Goal: Transaction & Acquisition: Purchase product/service

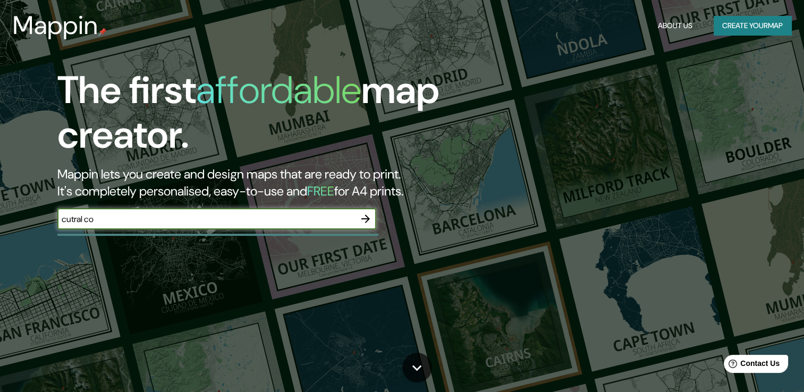
type input "cutral co"
click at [367, 220] on icon "button" at bounding box center [365, 219] width 9 height 9
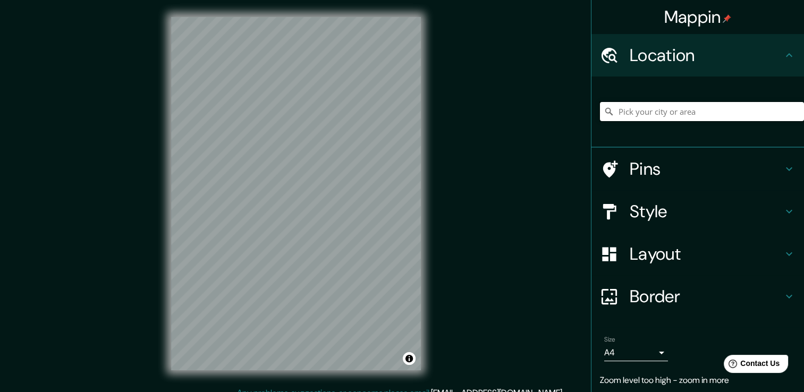
click at [711, 114] on input "Pick your city or area" at bounding box center [702, 111] width 204 height 19
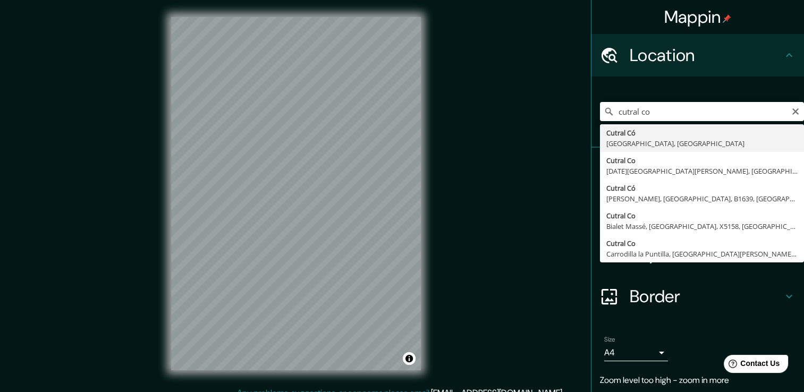
type input "Cutral Có, [GEOGRAPHIC_DATA], [GEOGRAPHIC_DATA]"
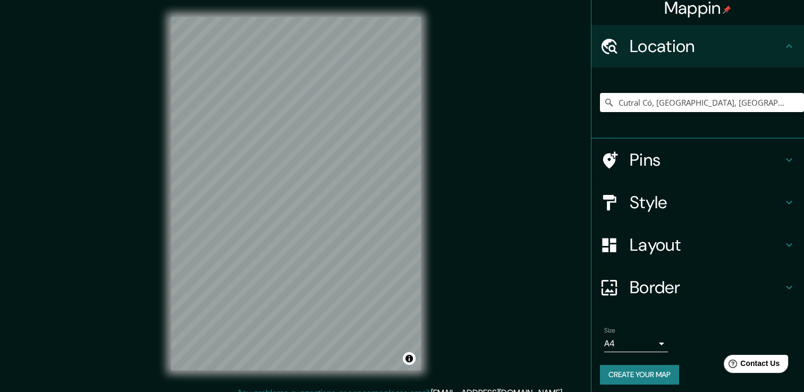
scroll to position [13, 0]
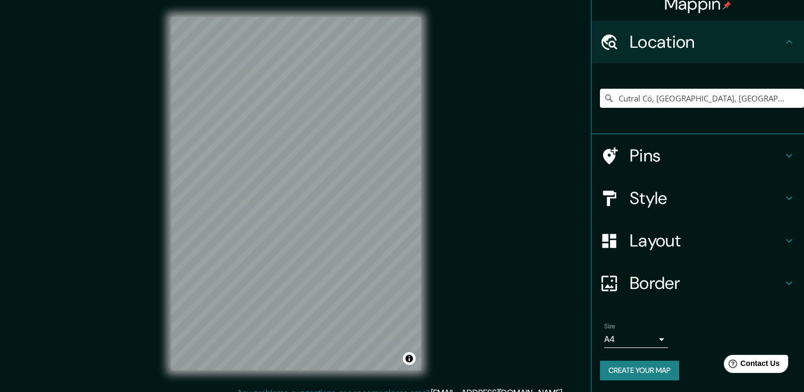
click at [709, 192] on h4 "Style" at bounding box center [706, 198] width 153 height 21
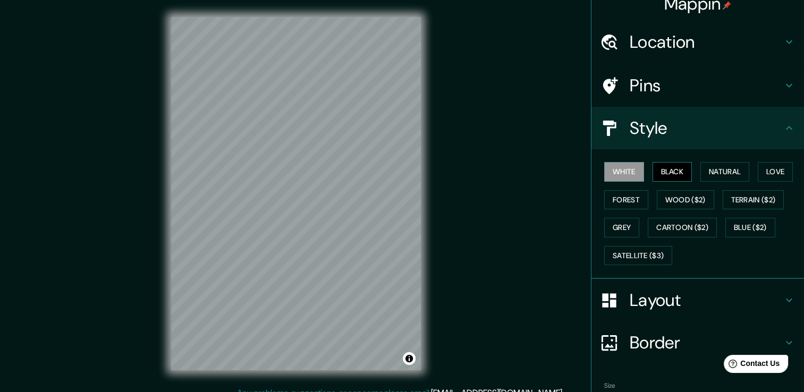
click at [682, 177] on button "Black" at bounding box center [672, 172] width 40 height 20
click at [740, 180] on button "Natural" at bounding box center [724, 172] width 49 height 20
click at [776, 176] on button "Love" at bounding box center [775, 172] width 35 height 20
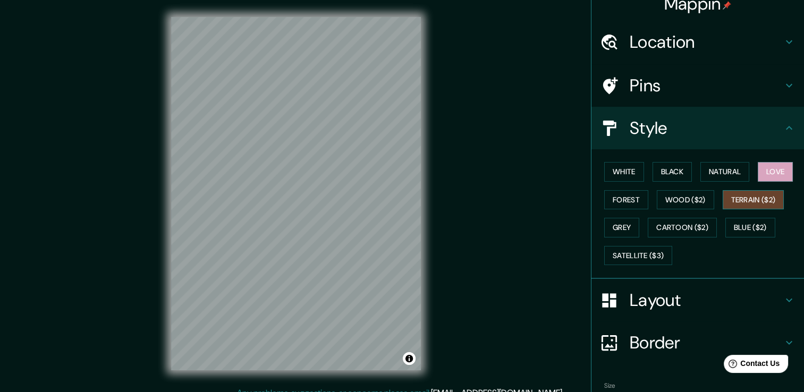
click at [737, 199] on button "Terrain ($2)" at bounding box center [754, 200] width 62 height 20
click at [621, 200] on button "Forest" at bounding box center [626, 200] width 44 height 20
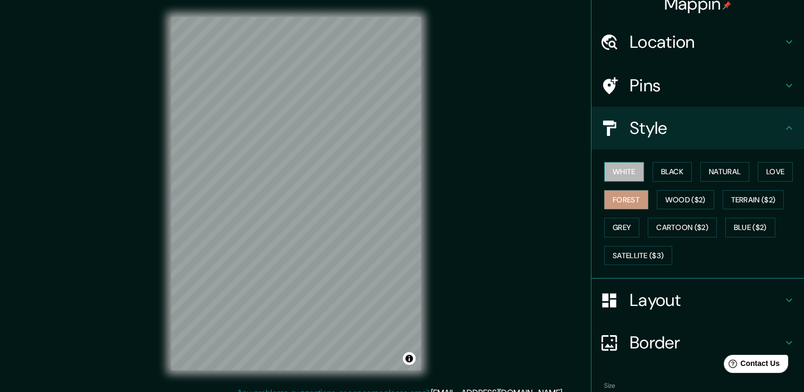
click at [614, 166] on button "White" at bounding box center [624, 172] width 40 height 20
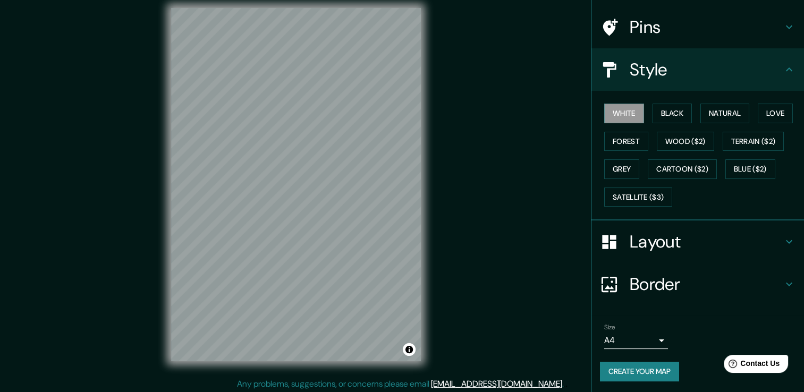
scroll to position [12, 0]
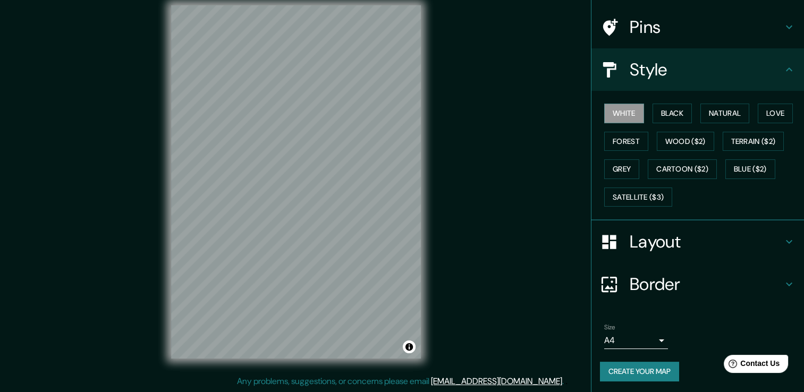
click at [649, 369] on button "Create your map" at bounding box center [639, 372] width 79 height 20
click at [665, 283] on h4 "Border" at bounding box center [706, 284] width 153 height 21
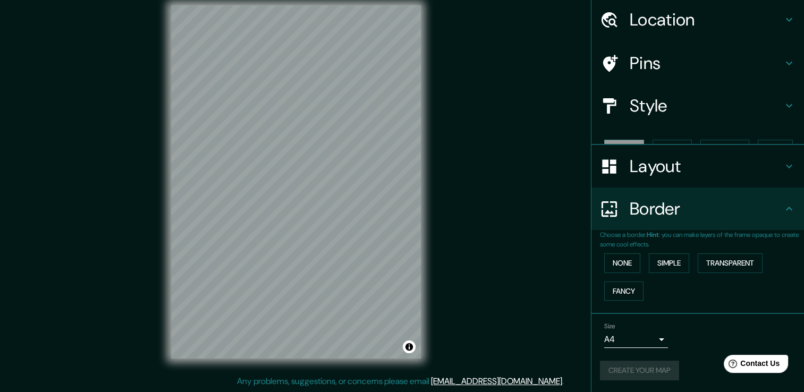
scroll to position [18, 0]
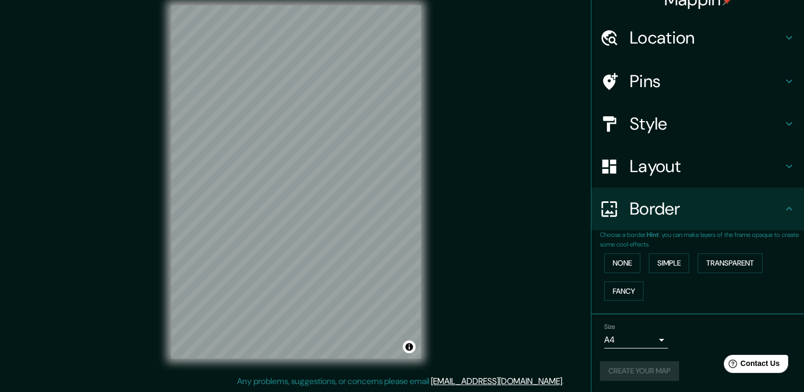
click at [572, 315] on div "Mappin Location Cutral [GEOGRAPHIC_DATA], [GEOGRAPHIC_DATA], [GEOGRAPHIC_DATA] …" at bounding box center [402, 190] width 804 height 404
click at [727, 206] on h4 "Border" at bounding box center [706, 208] width 153 height 21
click at [767, 206] on h4 "Border" at bounding box center [706, 208] width 153 height 21
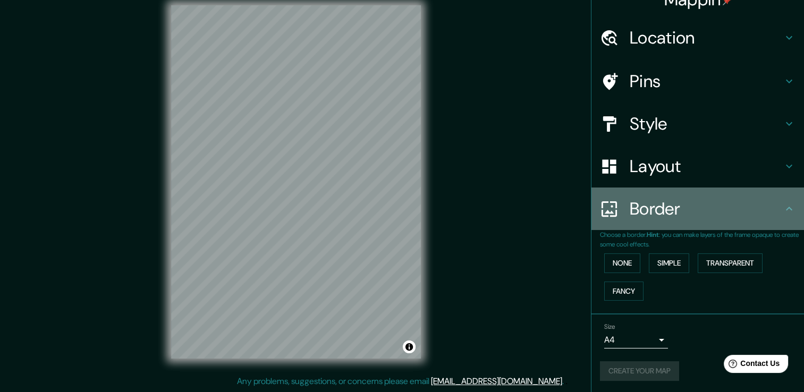
click at [783, 209] on icon at bounding box center [789, 208] width 13 height 13
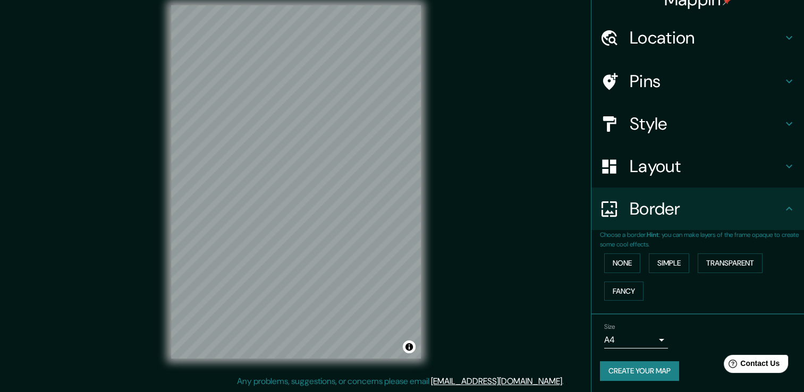
click at [630, 375] on button "Create your map" at bounding box center [639, 371] width 79 height 20
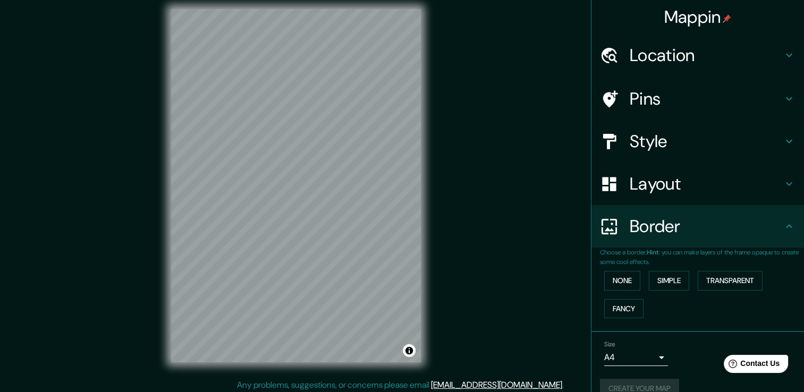
scroll to position [12, 0]
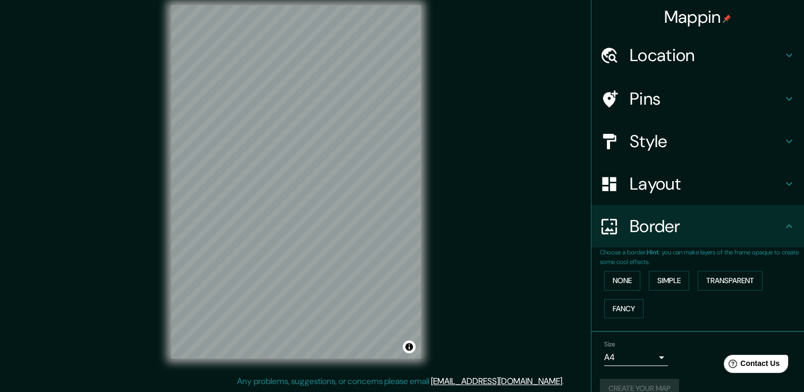
click at [654, 364] on body "Mappin Location Cutral [GEOGRAPHIC_DATA], [GEOGRAPHIC_DATA], [GEOGRAPHIC_DATA] …" at bounding box center [402, 184] width 804 height 392
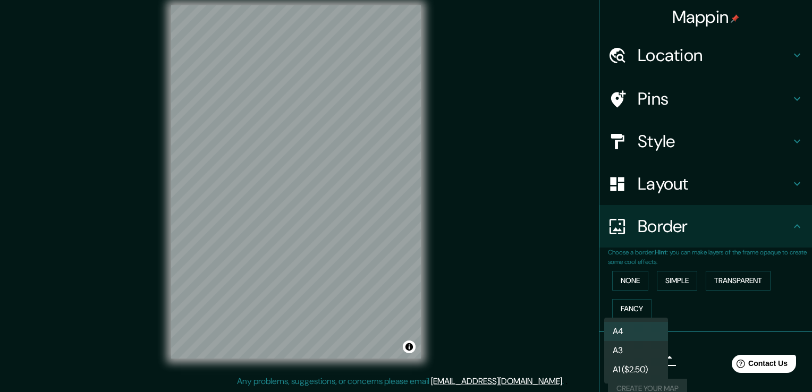
click at [648, 336] on li "A4" at bounding box center [636, 331] width 64 height 19
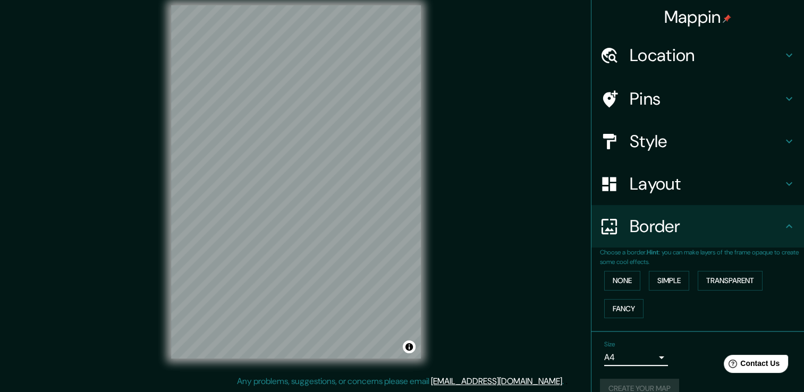
click at [644, 354] on body "Mappin Location Cutral [GEOGRAPHIC_DATA], [GEOGRAPHIC_DATA], [GEOGRAPHIC_DATA] …" at bounding box center [402, 184] width 804 height 392
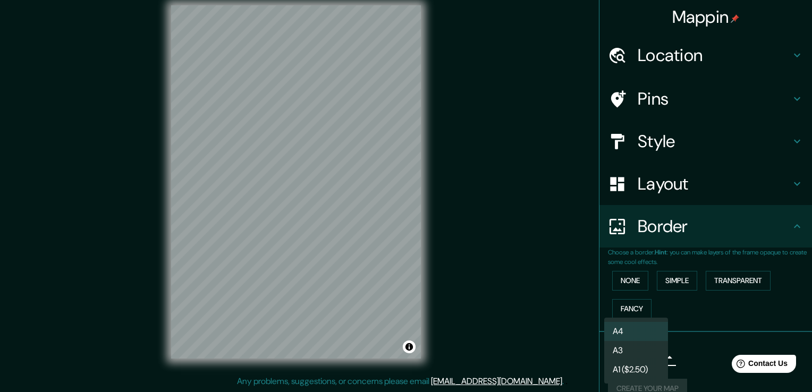
click at [636, 338] on li "A4" at bounding box center [636, 331] width 64 height 19
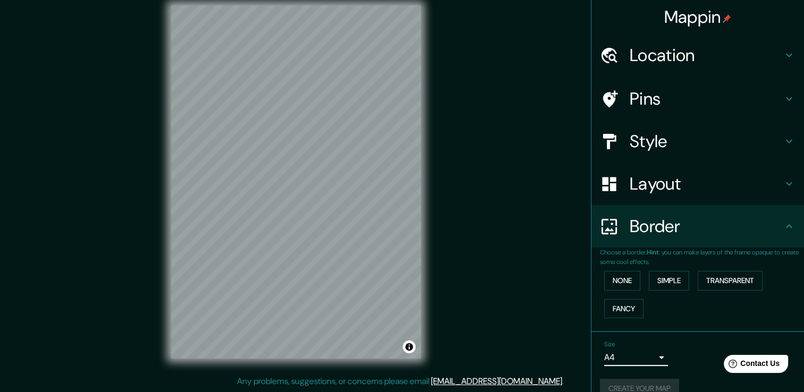
click at [632, 355] on body "Mappin Location Cutral [GEOGRAPHIC_DATA], [GEOGRAPHIC_DATA], [GEOGRAPHIC_DATA] …" at bounding box center [402, 184] width 804 height 392
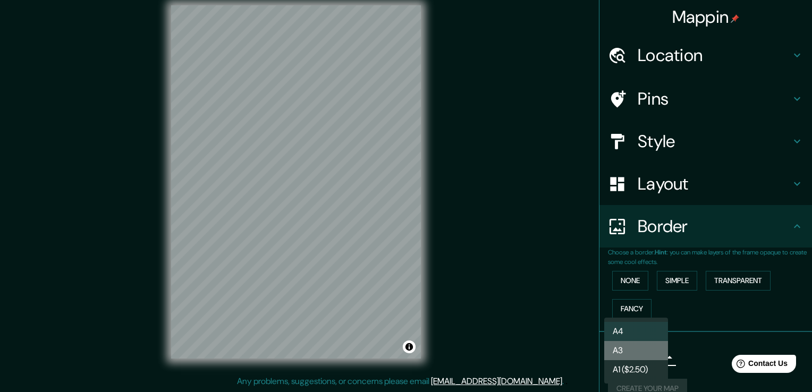
click at [632, 348] on li "A3" at bounding box center [636, 350] width 64 height 19
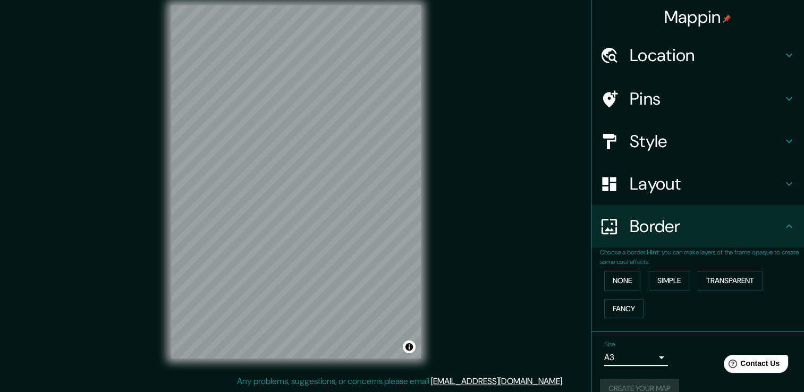
click at [633, 361] on body "Mappin Location Cutral [GEOGRAPHIC_DATA], [GEOGRAPHIC_DATA], [GEOGRAPHIC_DATA] …" at bounding box center [402, 184] width 804 height 392
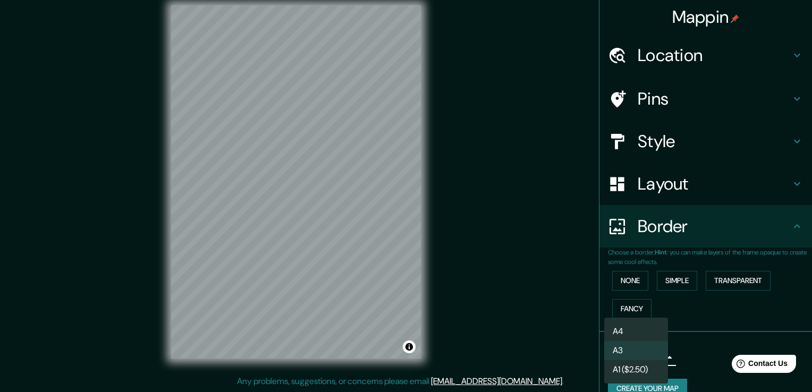
click at [640, 333] on li "A4" at bounding box center [636, 331] width 64 height 19
type input "single"
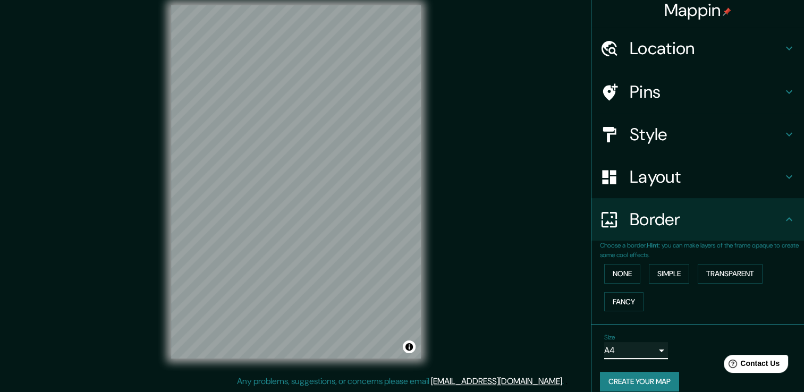
scroll to position [18, 0]
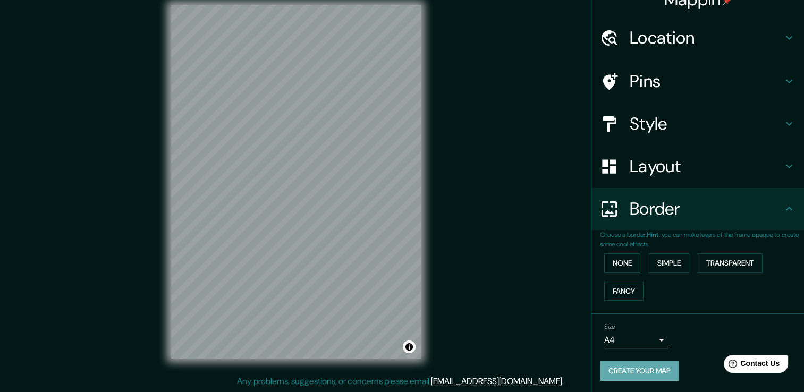
click at [659, 369] on button "Create your map" at bounding box center [639, 371] width 79 height 20
click at [495, 200] on div "Mappin Location Cutral [GEOGRAPHIC_DATA], [GEOGRAPHIC_DATA], [GEOGRAPHIC_DATA] …" at bounding box center [402, 190] width 804 height 404
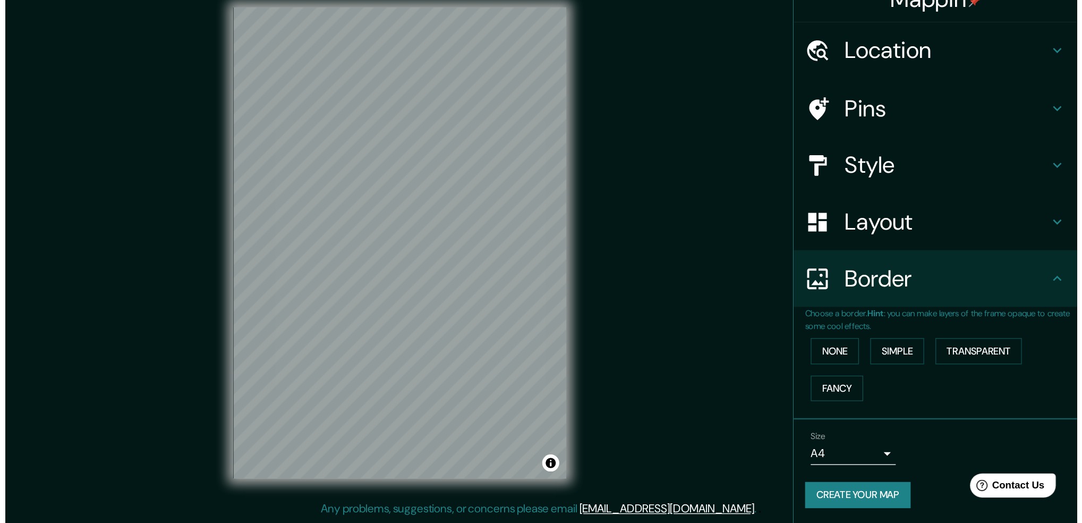
scroll to position [0, 0]
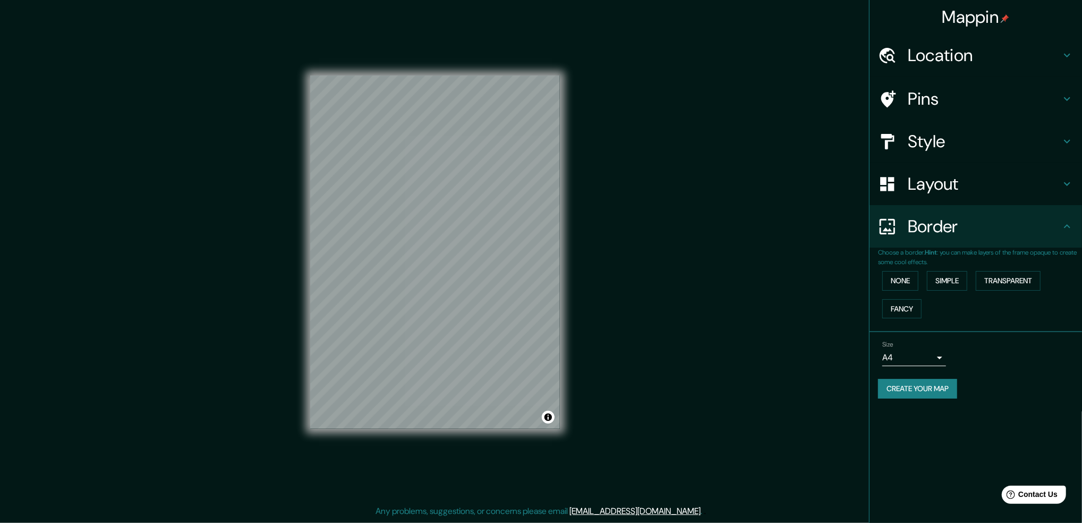
click at [803, 384] on button "Create your map" at bounding box center [917, 389] width 79 height 20
click at [693, 331] on div "Mappin Location Cutral [GEOGRAPHIC_DATA], [GEOGRAPHIC_DATA], [GEOGRAPHIC_DATA] …" at bounding box center [541, 261] width 1082 height 522
click at [803, 131] on h4 "Style" at bounding box center [984, 141] width 153 height 21
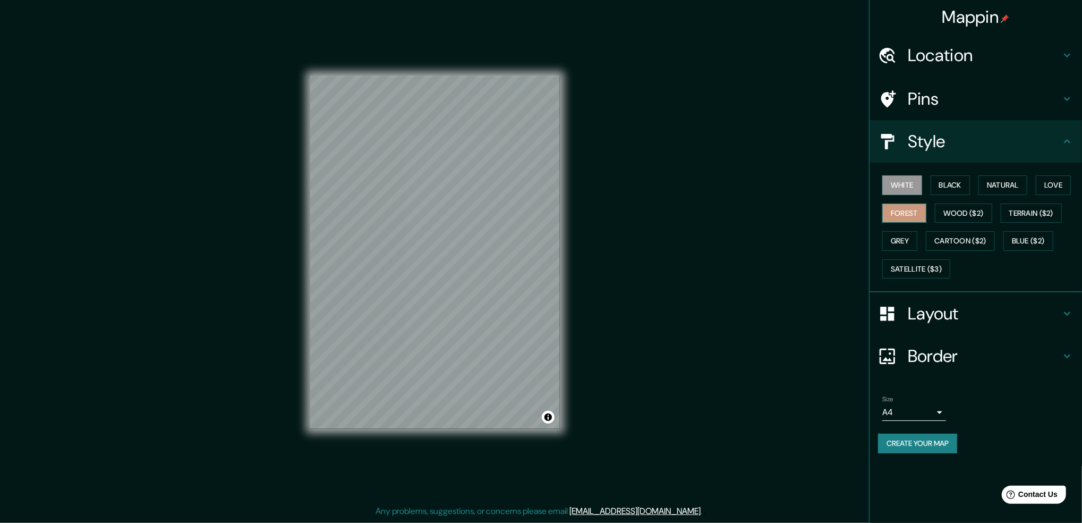
click at [803, 211] on button "Forest" at bounding box center [904, 213] width 44 height 20
click at [760, 282] on div "Mappin Location [GEOGRAPHIC_DATA], [GEOGRAPHIC_DATA], [GEOGRAPHIC_DATA] Pins St…" at bounding box center [541, 261] width 1082 height 522
click at [803, 392] on button "Create your map" at bounding box center [917, 444] width 79 height 20
click at [783, 341] on div "Mappin Location [GEOGRAPHIC_DATA], [GEOGRAPHIC_DATA], [GEOGRAPHIC_DATA] Pins St…" at bounding box center [541, 261] width 1082 height 522
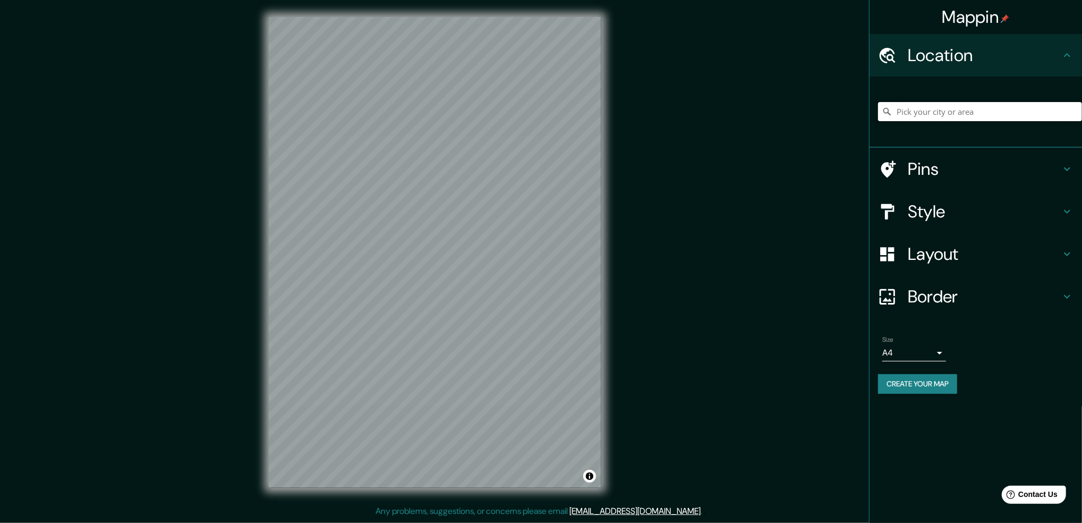
click at [965, 109] on input "Pick your city or area" at bounding box center [980, 111] width 204 height 19
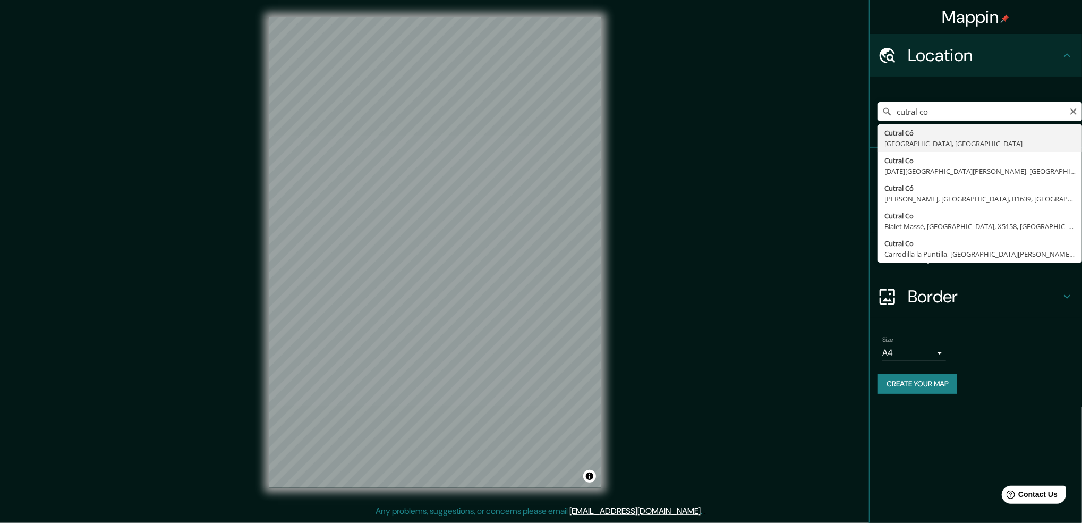
type input "Cutral Có, [GEOGRAPHIC_DATA], [GEOGRAPHIC_DATA]"
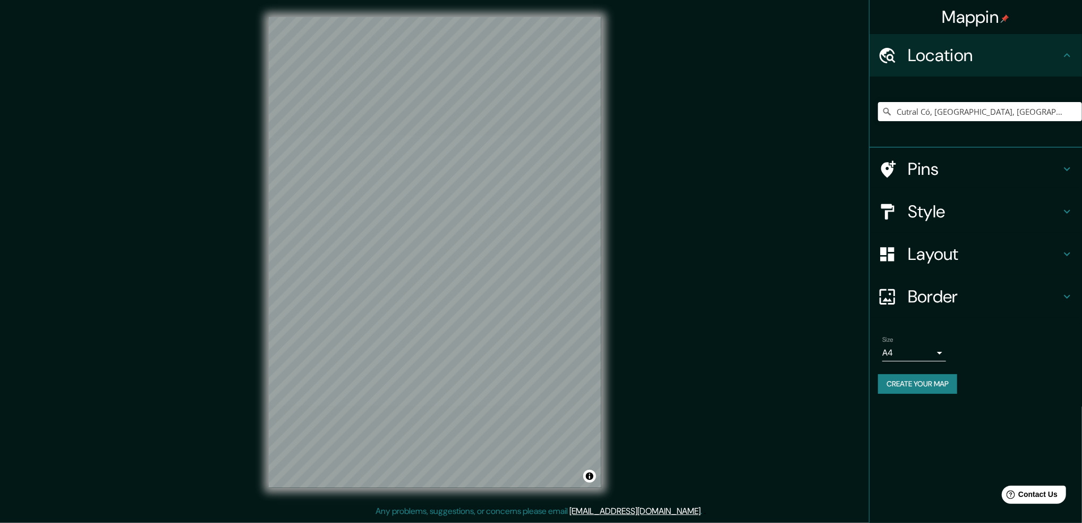
click at [1068, 163] on icon at bounding box center [1067, 169] width 13 height 13
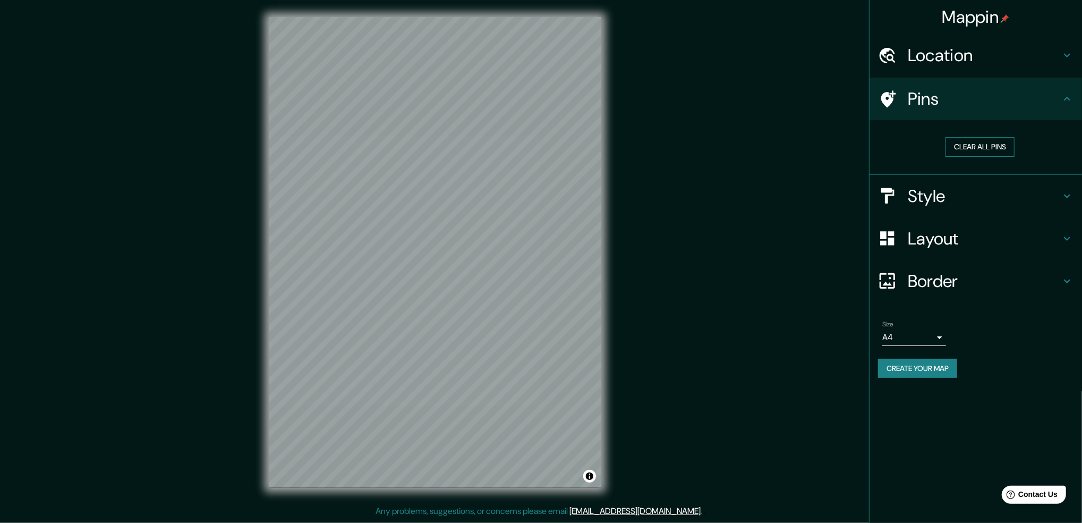
click at [1013, 155] on button "Clear all pins" at bounding box center [980, 147] width 69 height 20
click at [1063, 190] on icon at bounding box center [1067, 196] width 13 height 13
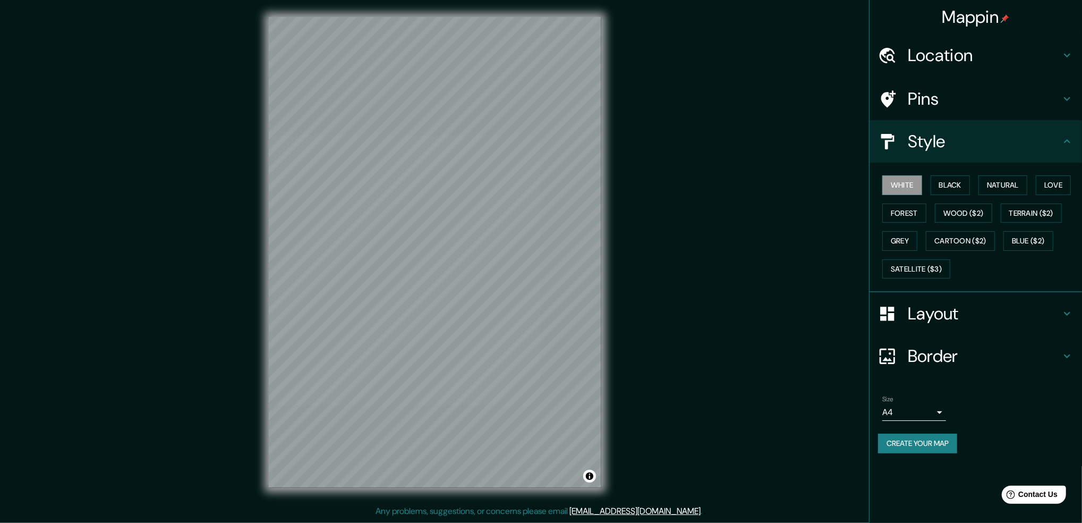
click at [1059, 309] on h4 "Layout" at bounding box center [984, 313] width 153 height 21
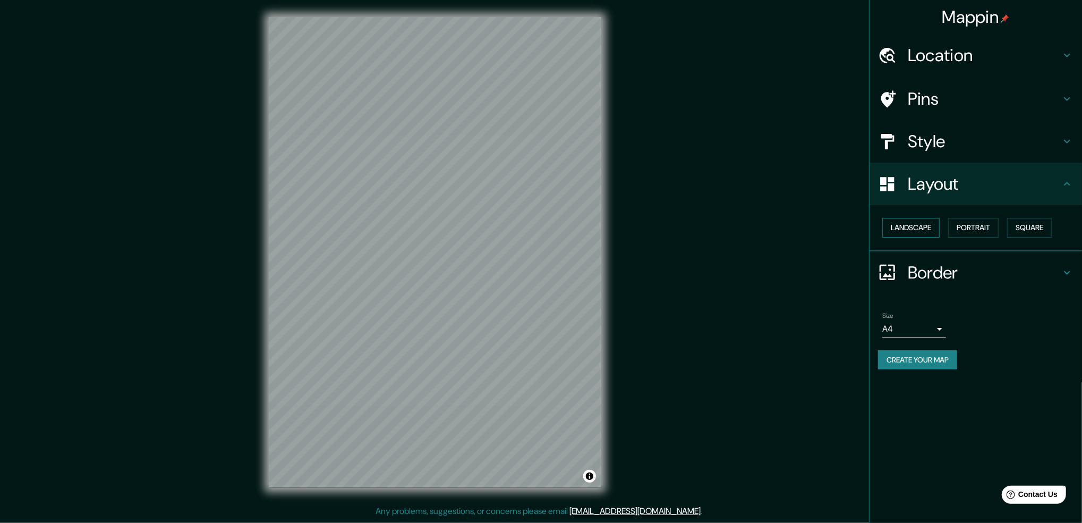
click at [927, 230] on button "Landscape" at bounding box center [910, 228] width 57 height 20
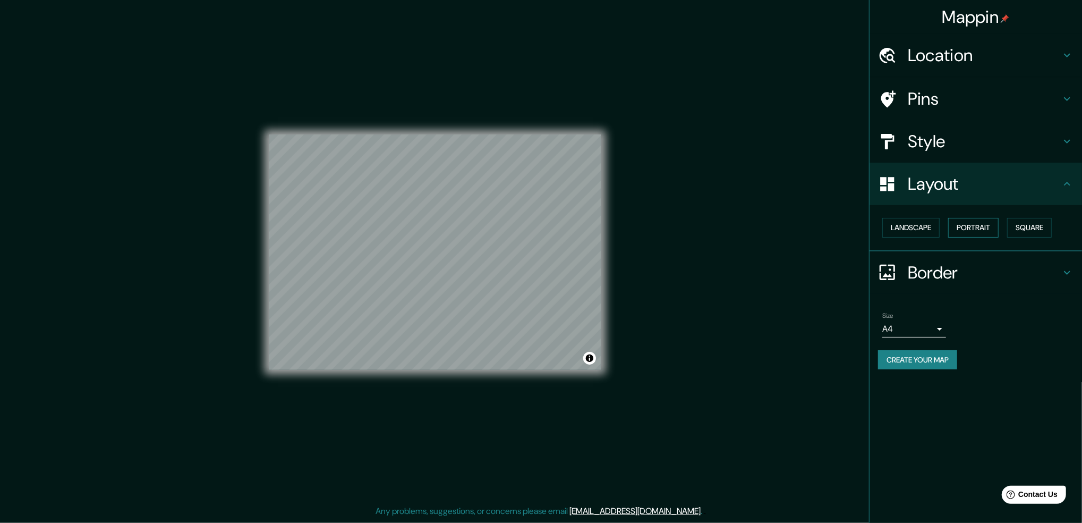
click at [970, 234] on button "Portrait" at bounding box center [973, 228] width 50 height 20
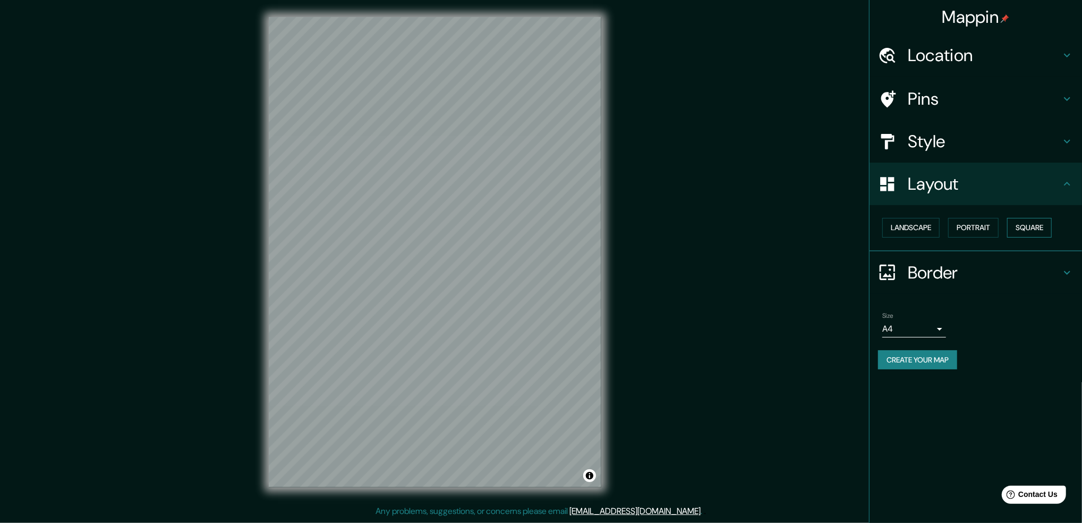
click at [1029, 232] on button "Square" at bounding box center [1029, 228] width 45 height 20
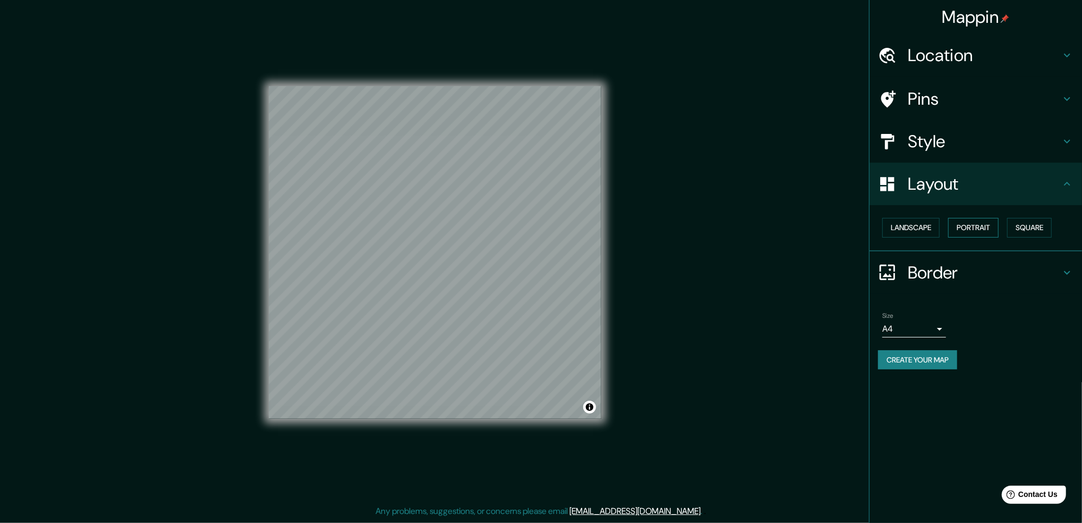
click at [997, 234] on button "Portrait" at bounding box center [973, 228] width 50 height 20
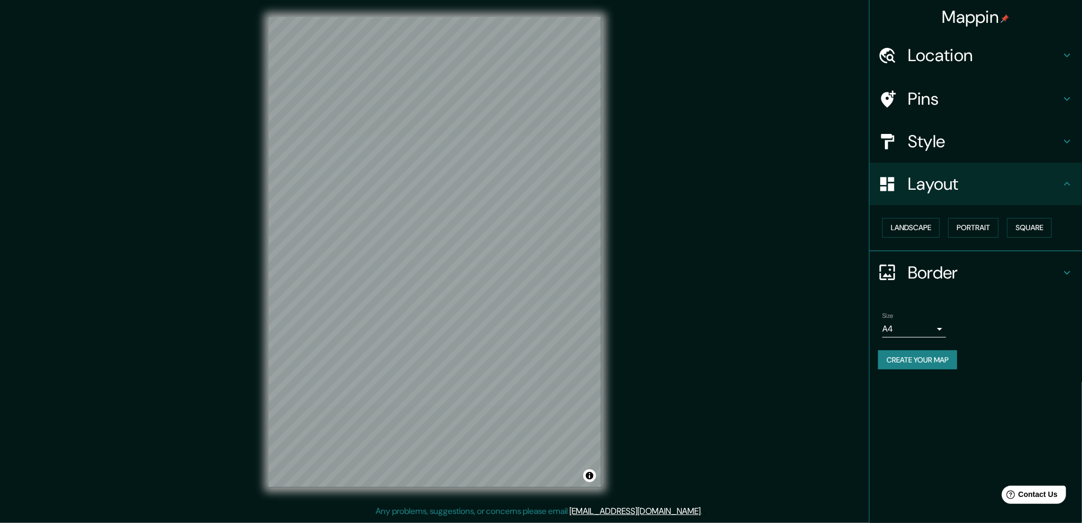
click at [1058, 262] on h4 "Border" at bounding box center [984, 272] width 153 height 21
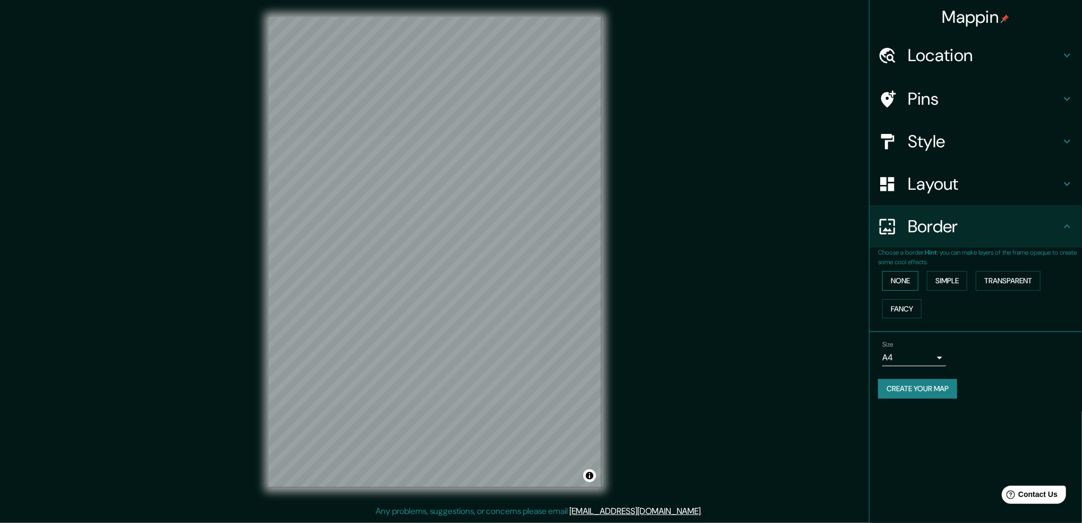
click at [912, 285] on button "None" at bounding box center [900, 281] width 36 height 20
click at [947, 284] on button "Simple" at bounding box center [947, 281] width 40 height 20
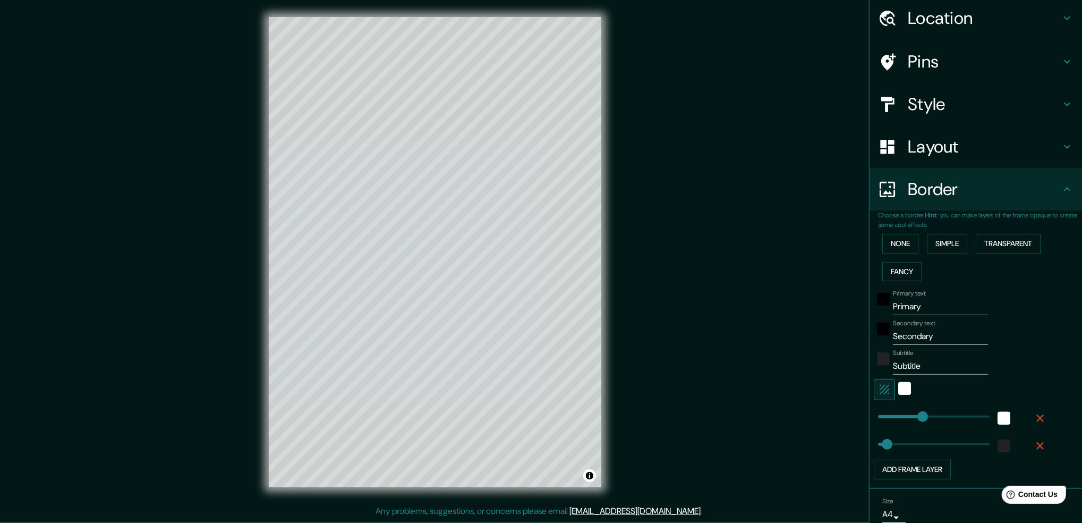
scroll to position [71, 0]
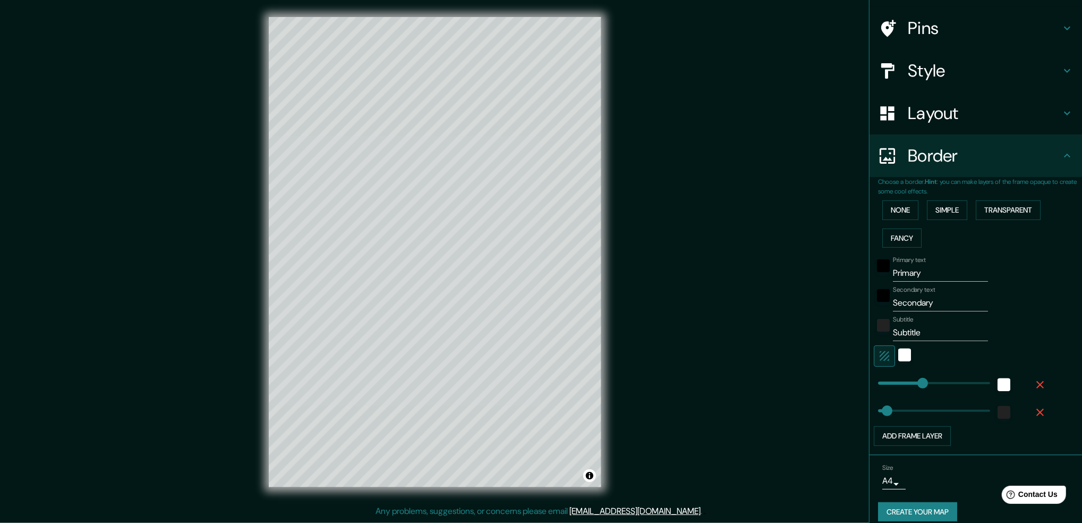
click at [906, 279] on input "Primary" at bounding box center [940, 273] width 95 height 17
type input "C"
type input "250"
type input "50"
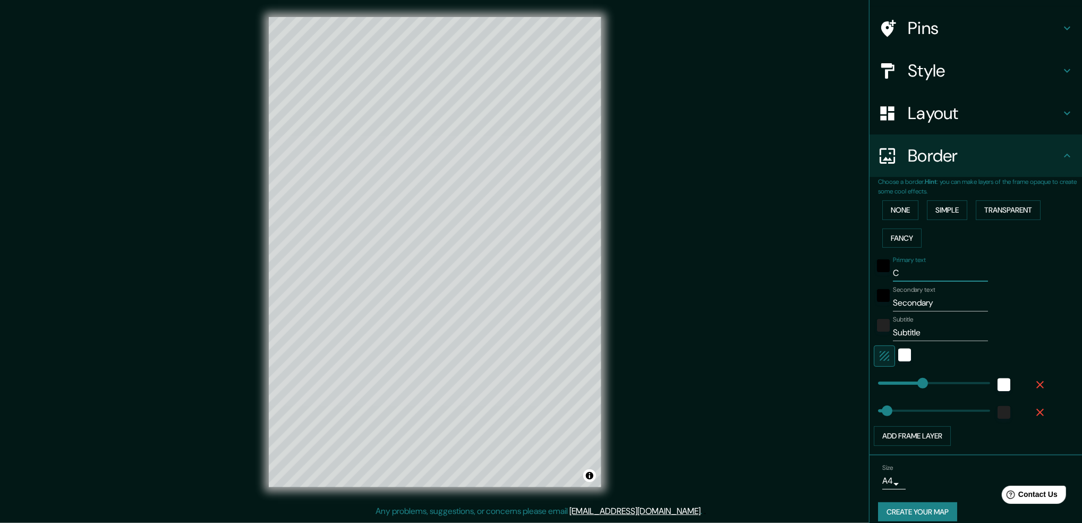
type input "Cu"
type input "250"
type input "50"
type input "Cutr"
type input "250"
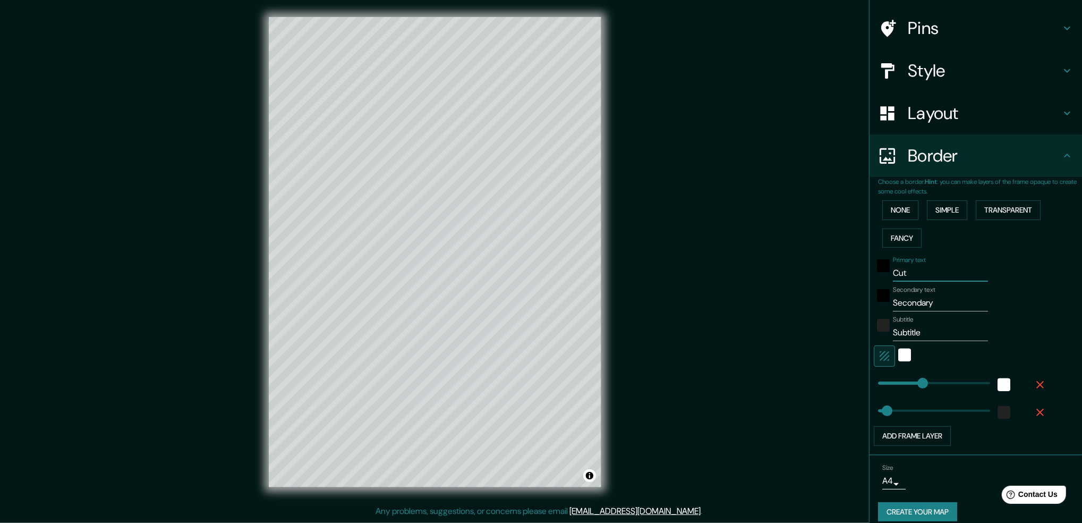
type input "50"
type input "Cutrl"
type input "250"
type input "50"
type input "Cutr"
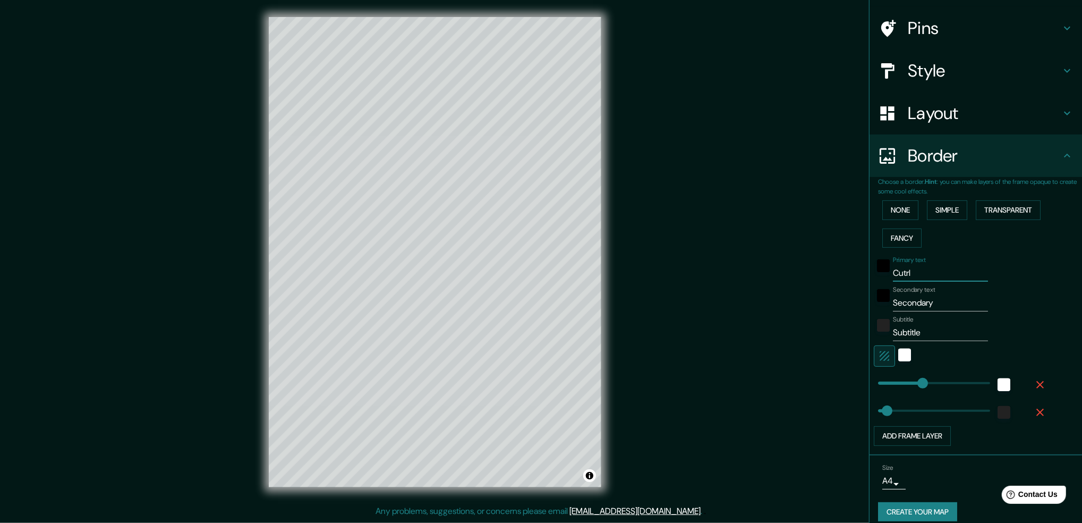
type input "250"
type input "50"
type input "Cutra"
type input "250"
type input "50"
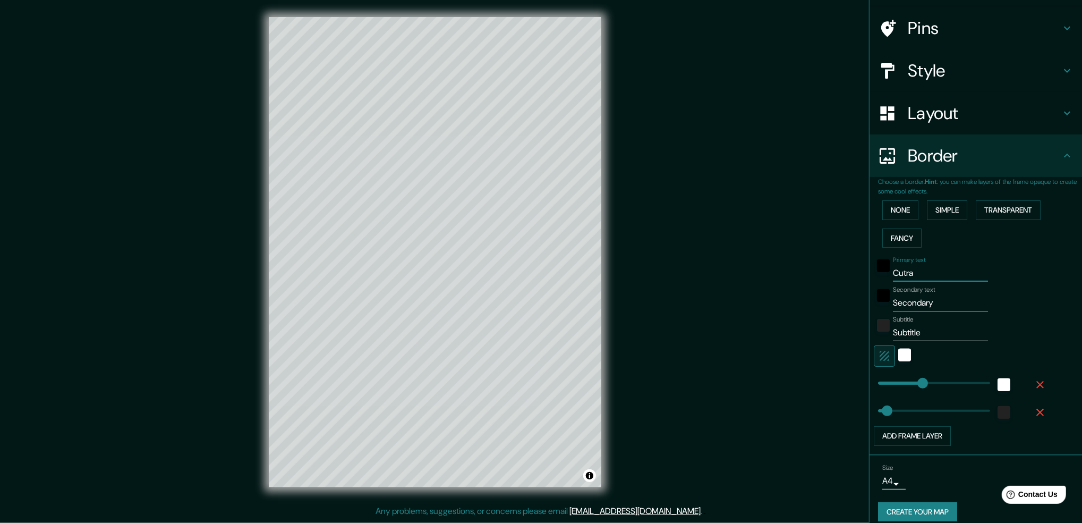
type input "Cutral"
type input "250"
type input "50"
type input "Cutral"
type input "250"
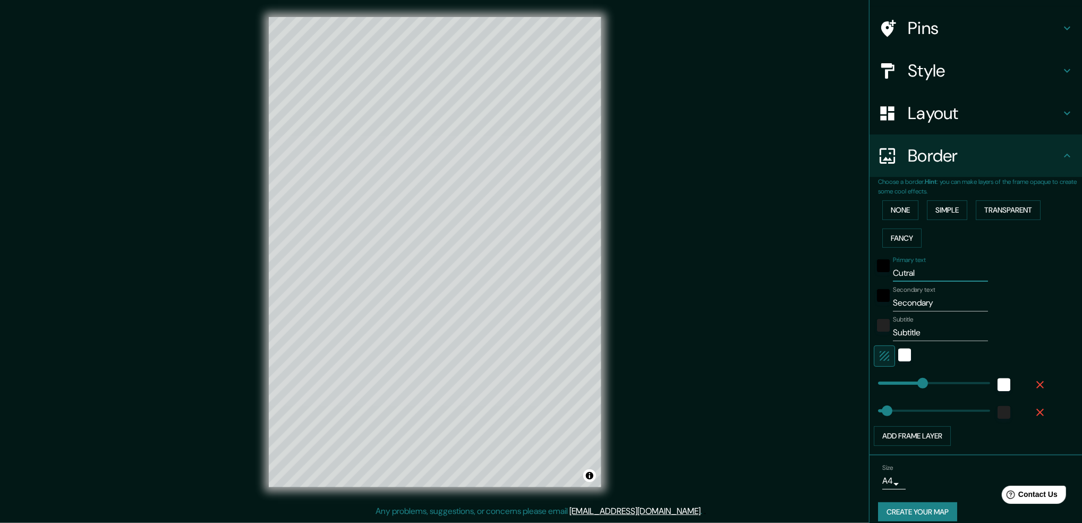
type input "50"
type input "Cutral c"
type input "250"
type input "50"
type input "Cutral co"
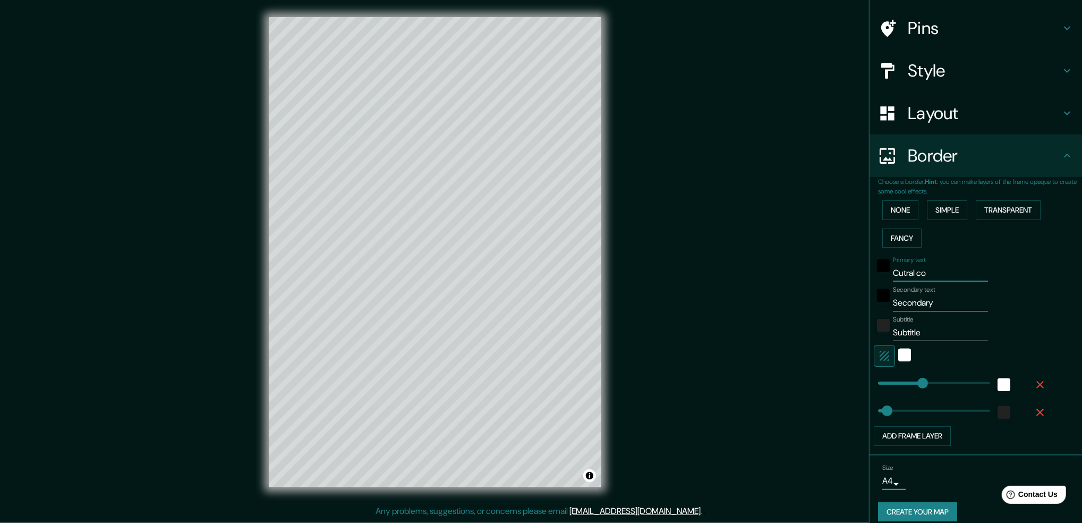
type input "250"
type input "50"
type input "cutral co"
type input "250"
type input "50"
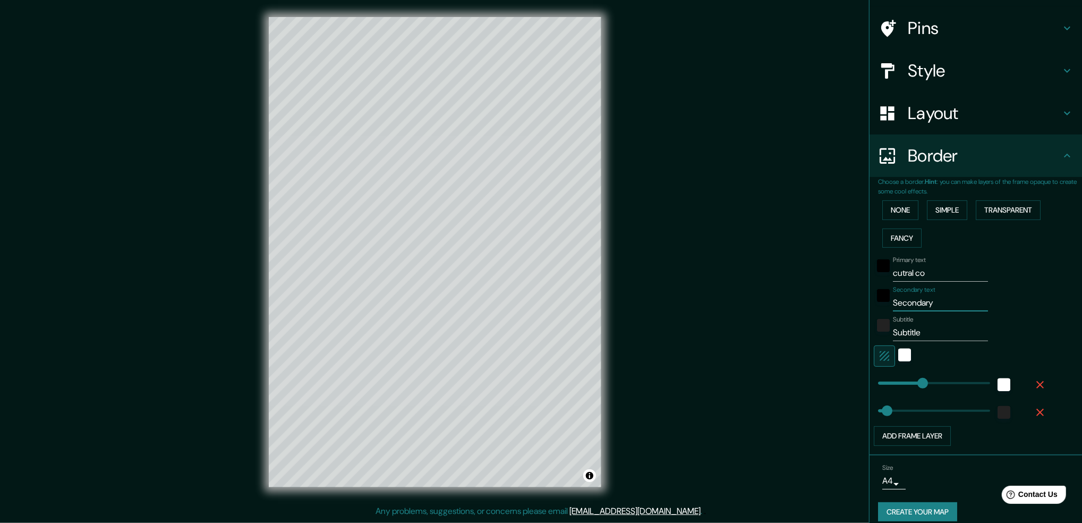
click at [923, 300] on input "Secondary" at bounding box center [940, 302] width 95 height 17
type input "SecondaryN"
type input "250"
type input "50"
type input "SecondaryNe"
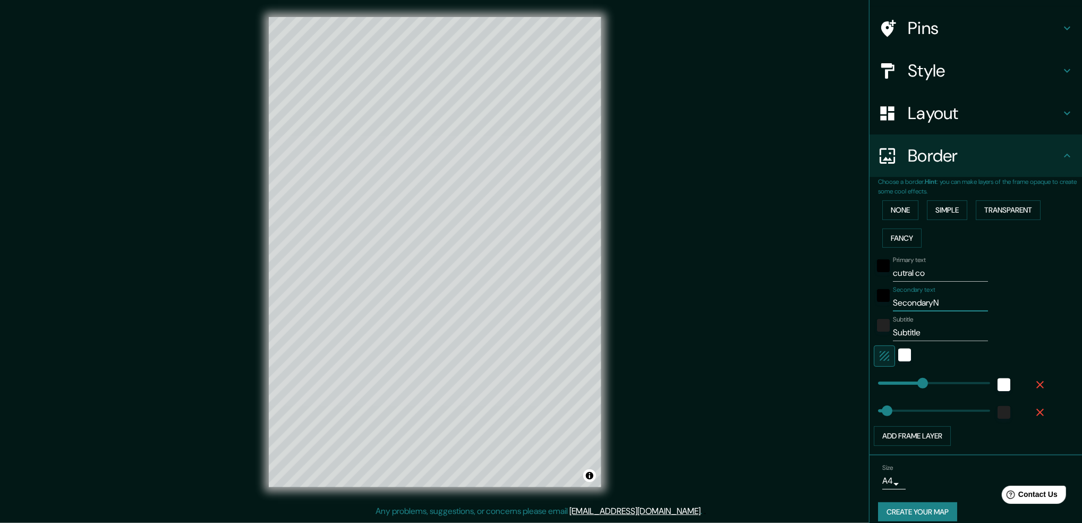
type input "250"
type input "50"
type input "SecondaryNeu"
type input "250"
type input "50"
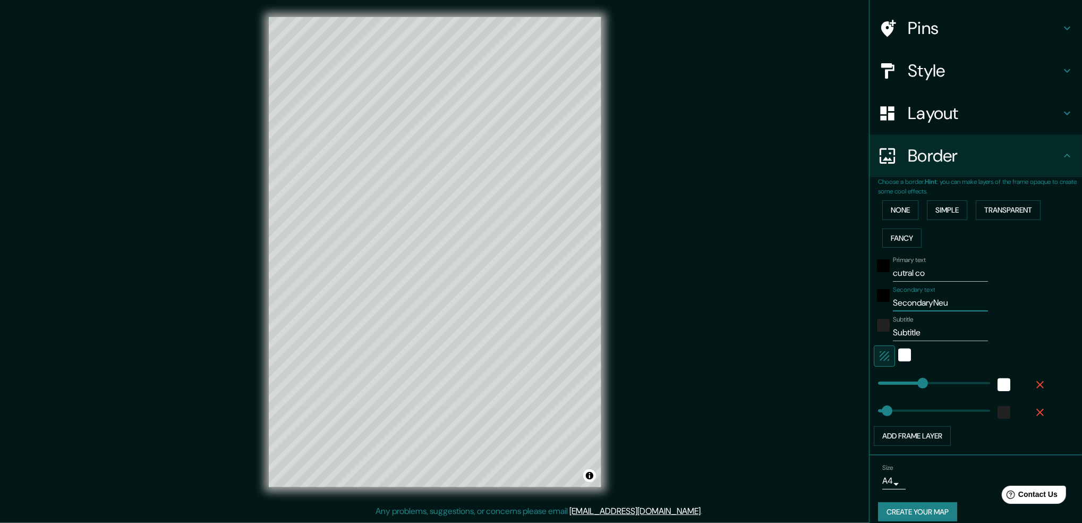
type input "SecondaryNe"
type input "250"
type input "50"
type input "SecondaryN"
type input "250"
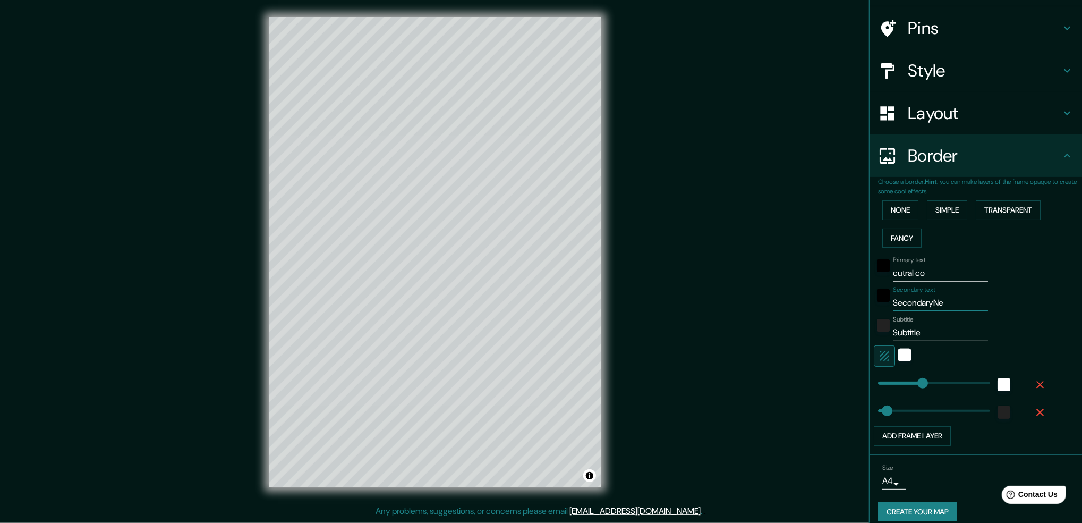
type input "50"
type input "Secondary"
type input "250"
type input "50"
type input "S"
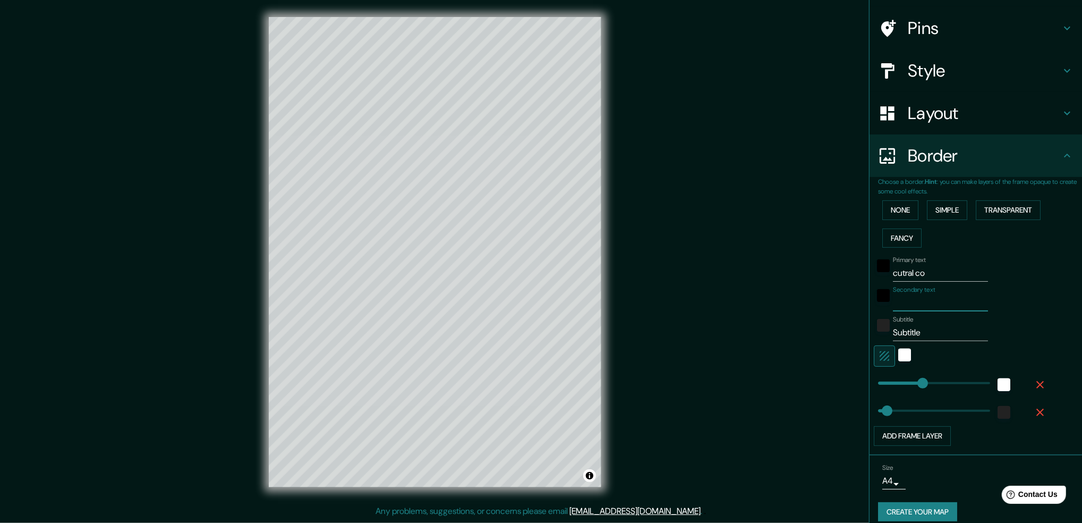
type input "250"
type input "50"
type input "n"
type input "250"
type input "50"
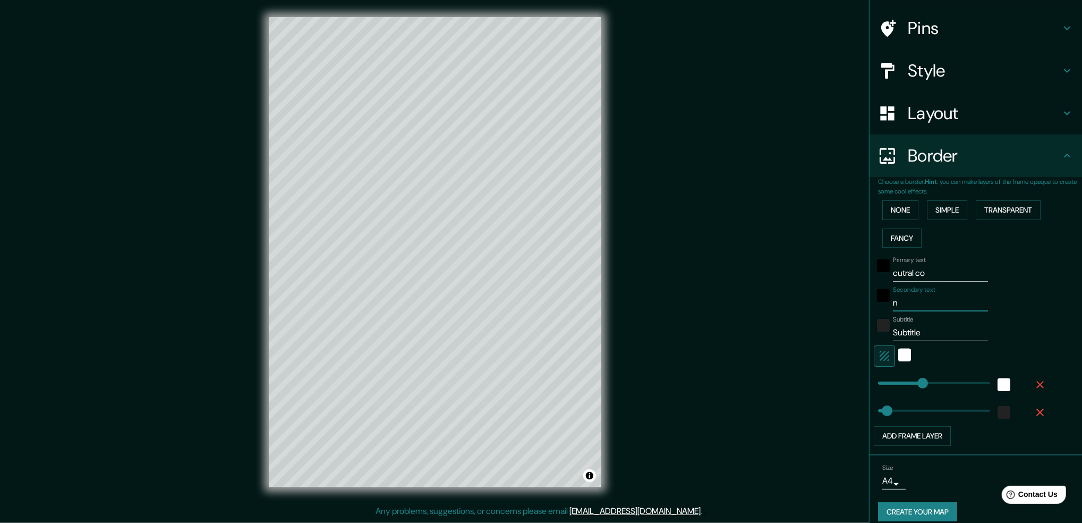
type input "ne"
type input "250"
type input "50"
type input "neu"
type input "250"
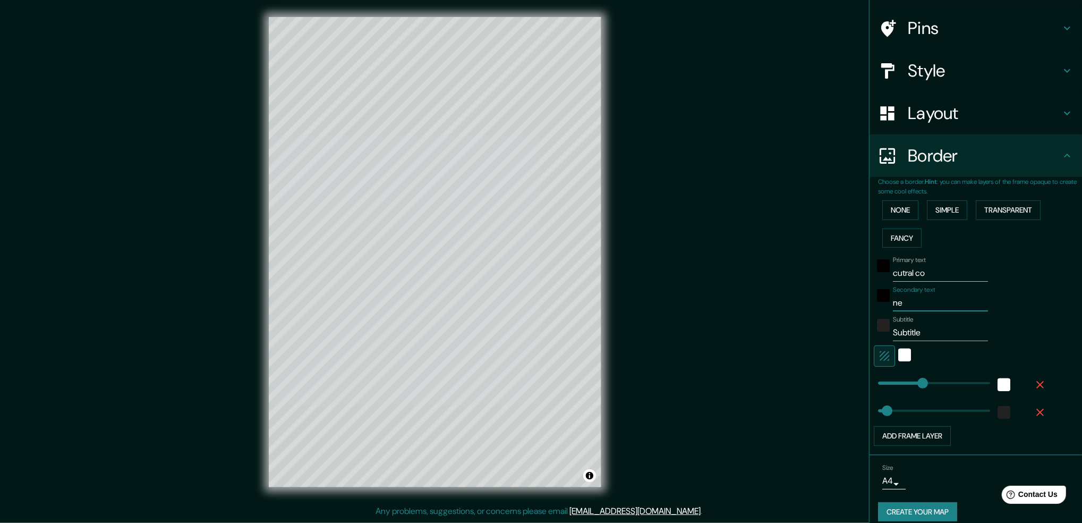
type input "50"
type input "neuq"
type input "250"
type input "50"
type input "neuqu"
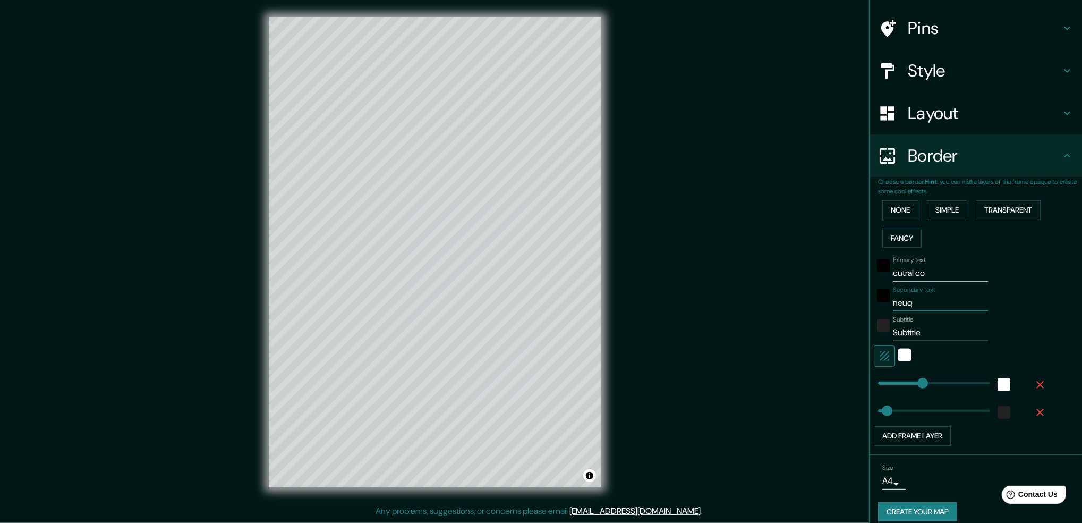
type input "250"
type input "50"
type input "neuque"
type input "250"
type input "50"
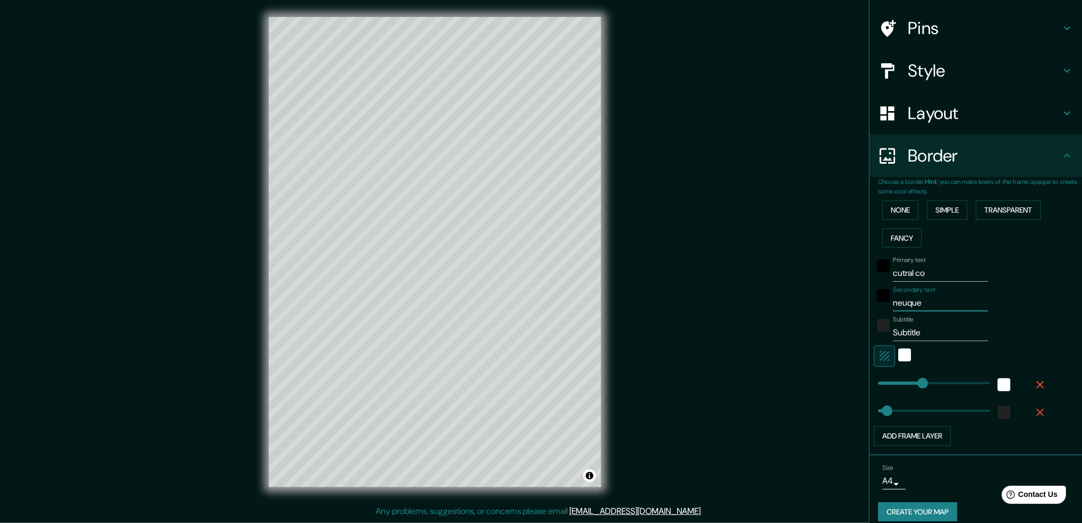
type input "neuquen"
type input "250"
type input "50"
type input "neuquen"
click at [920, 337] on input "Subtitle" at bounding box center [940, 332] width 95 height 17
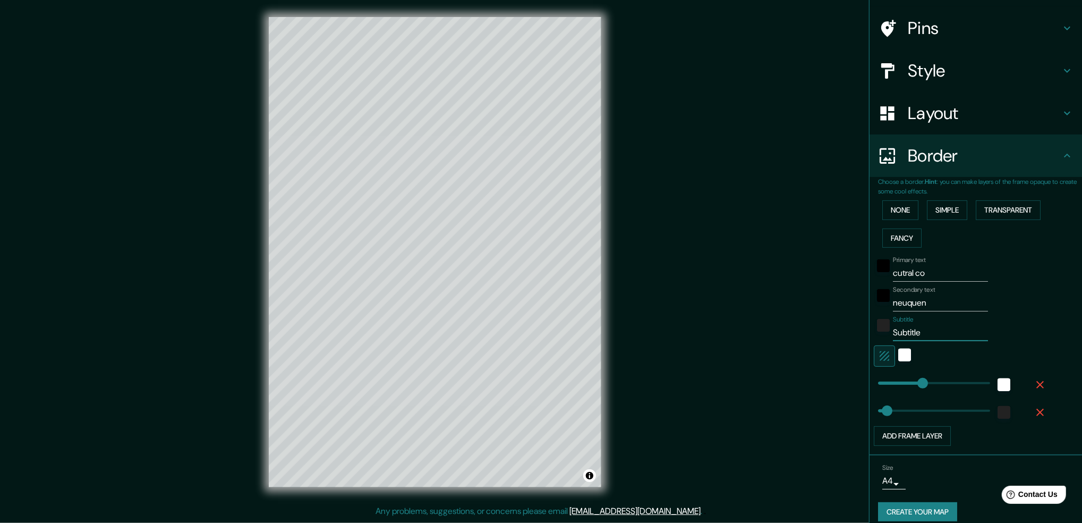
type input "Subtitl"
type input "250"
type input "50"
type input "Subtit"
type input "250"
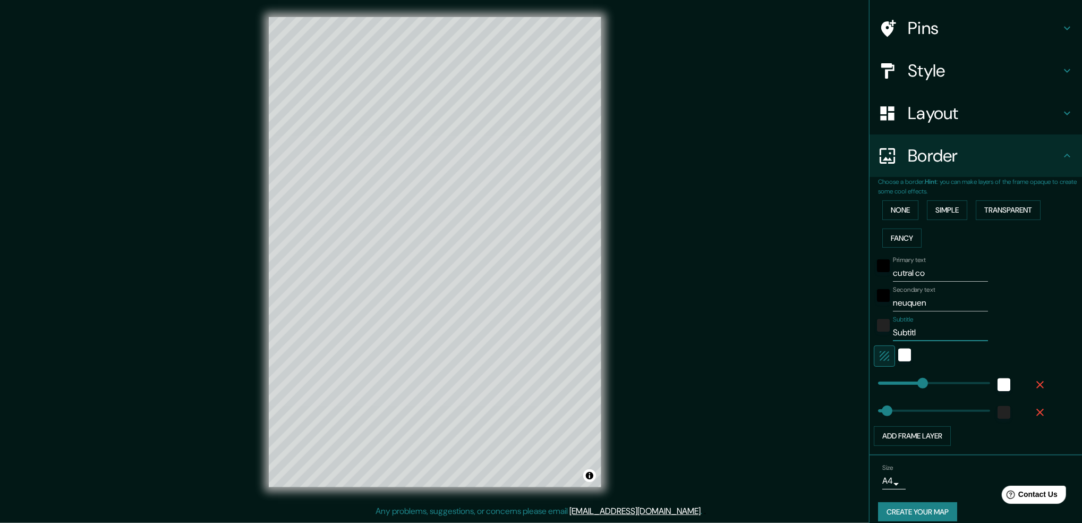
type input "50"
type input "Subti"
type input "250"
type input "50"
type input "Subt"
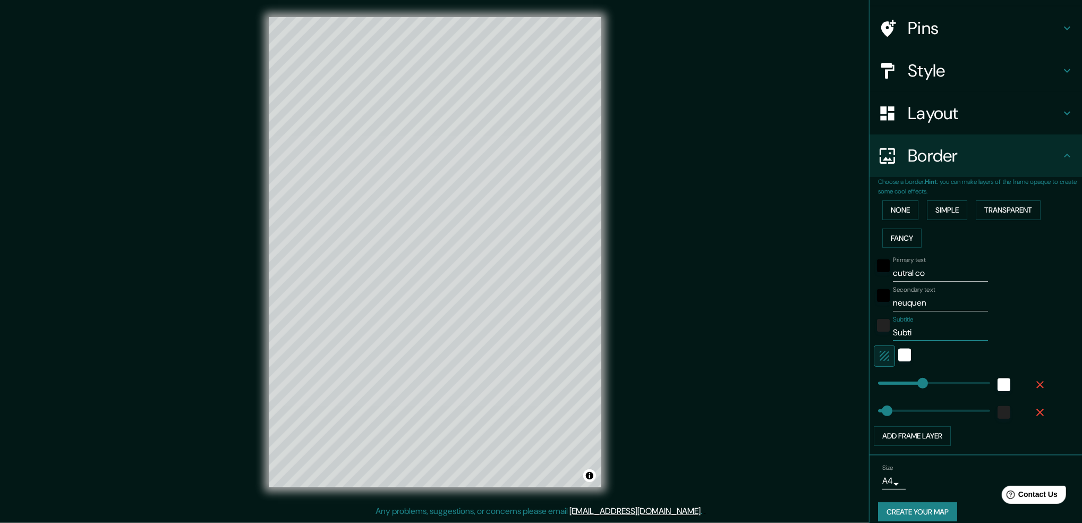
type input "250"
type input "50"
type input "Sub"
type input "250"
type input "50"
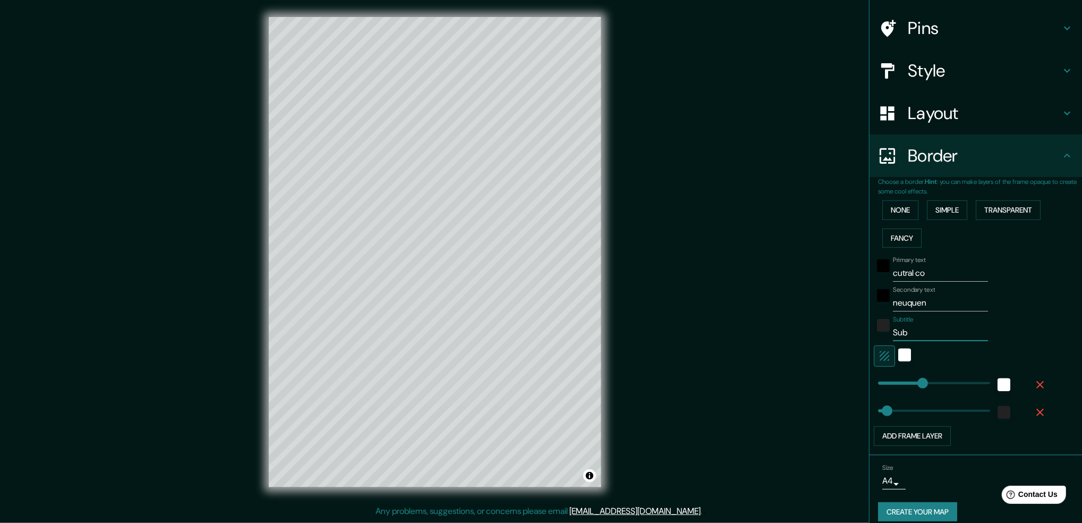
type input "Su"
type input "250"
type input "50"
type input "S"
type input "250"
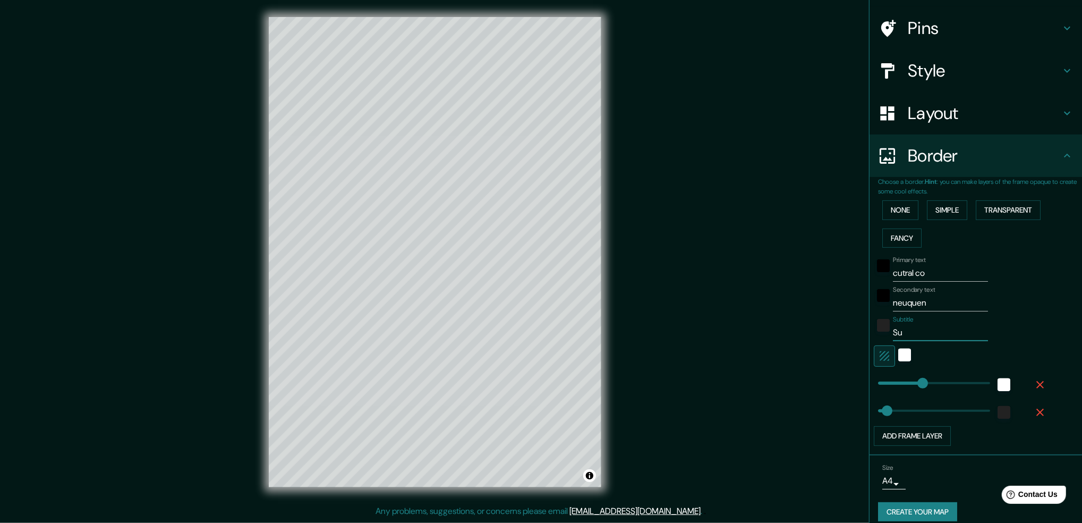
type input "50"
type input "250"
type input "50"
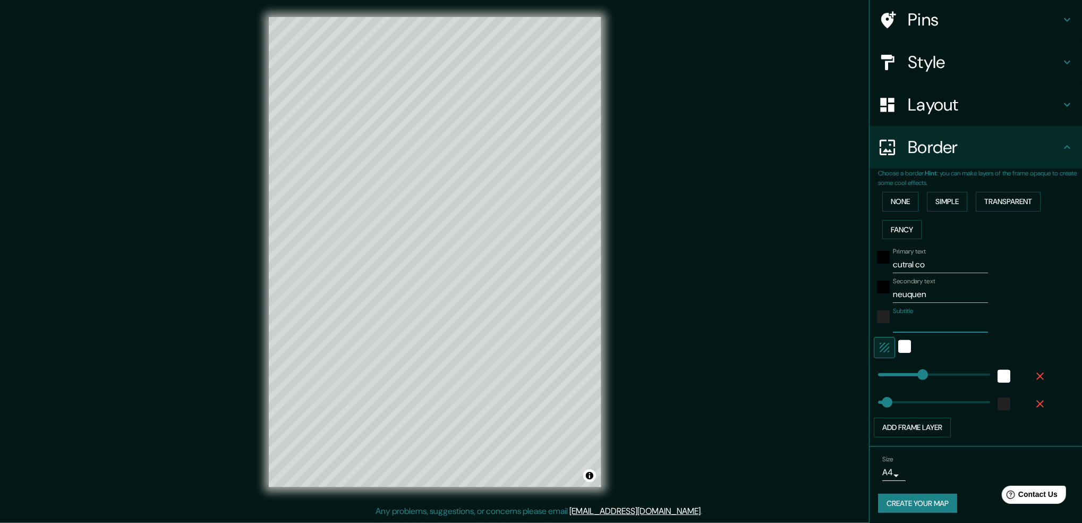
scroll to position [81, 0]
click at [917, 499] on button "Create your map" at bounding box center [917, 502] width 79 height 20
click at [754, 266] on div "Mappin Location Cutral Có, Provincia de Neuquén, Argentina Pins Style Layout Bo…" at bounding box center [541, 261] width 1082 height 522
click at [905, 495] on button "Create your map" at bounding box center [917, 502] width 79 height 20
click at [908, 498] on button "Create your map" at bounding box center [917, 502] width 79 height 20
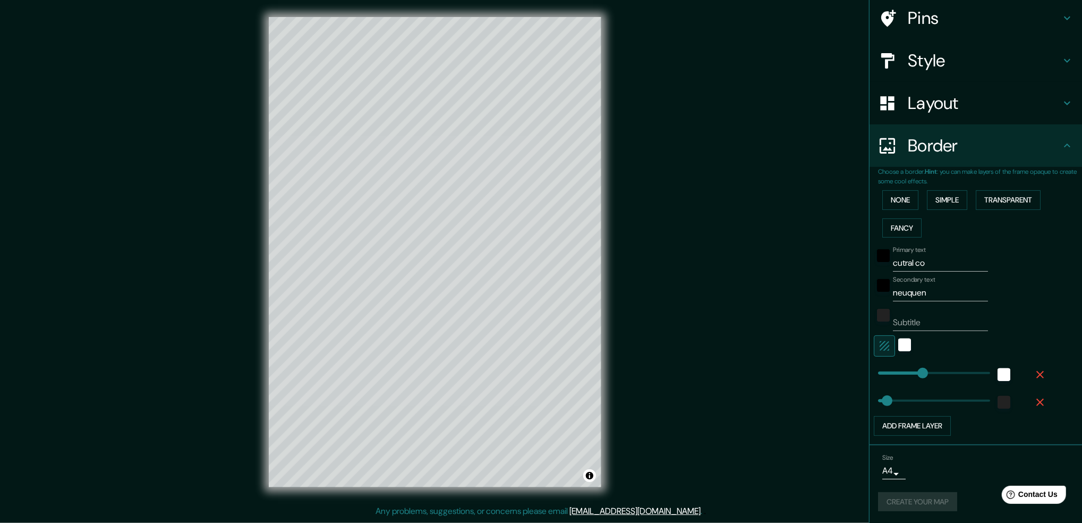
click at [1049, 148] on h4 "Border" at bounding box center [984, 145] width 153 height 21
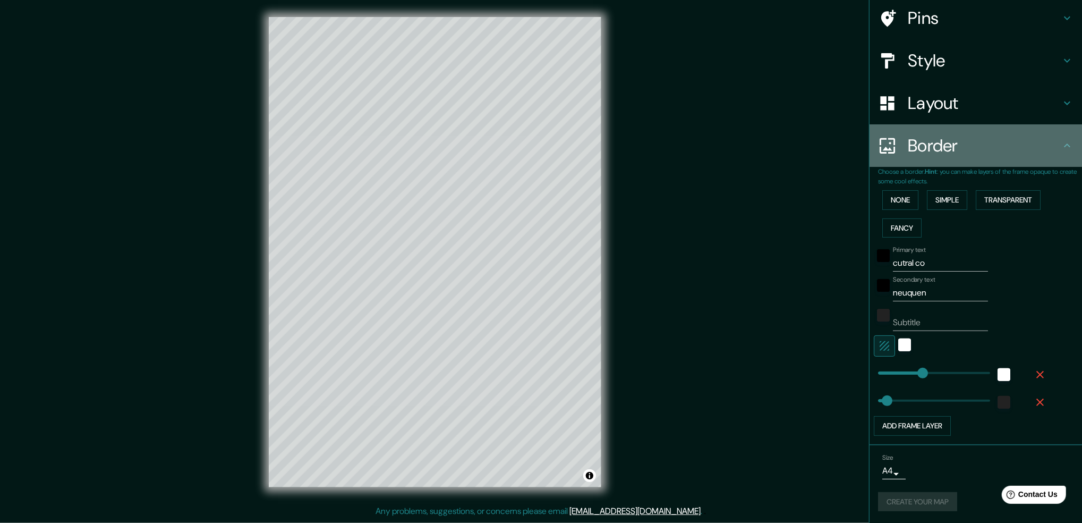
click at [1061, 139] on icon at bounding box center [1067, 145] width 13 height 13
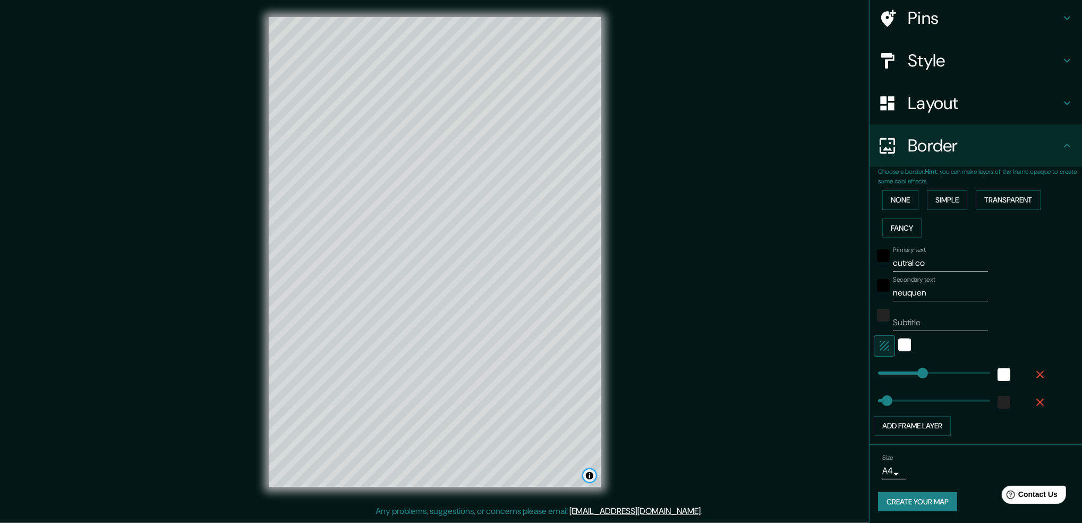
click at [588, 474] on button "Toggle attribution" at bounding box center [589, 475] width 13 height 13
click at [1061, 149] on icon at bounding box center [1067, 145] width 13 height 13
click at [1061, 143] on icon at bounding box center [1067, 145] width 13 height 13
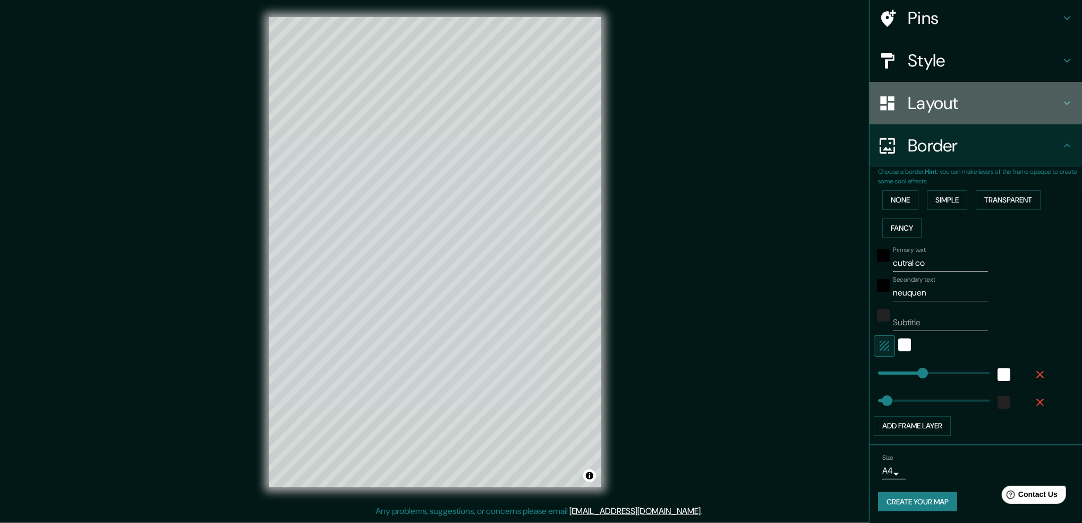
click at [1056, 112] on div "Layout" at bounding box center [976, 103] width 213 height 43
type input "250"
type input "50"
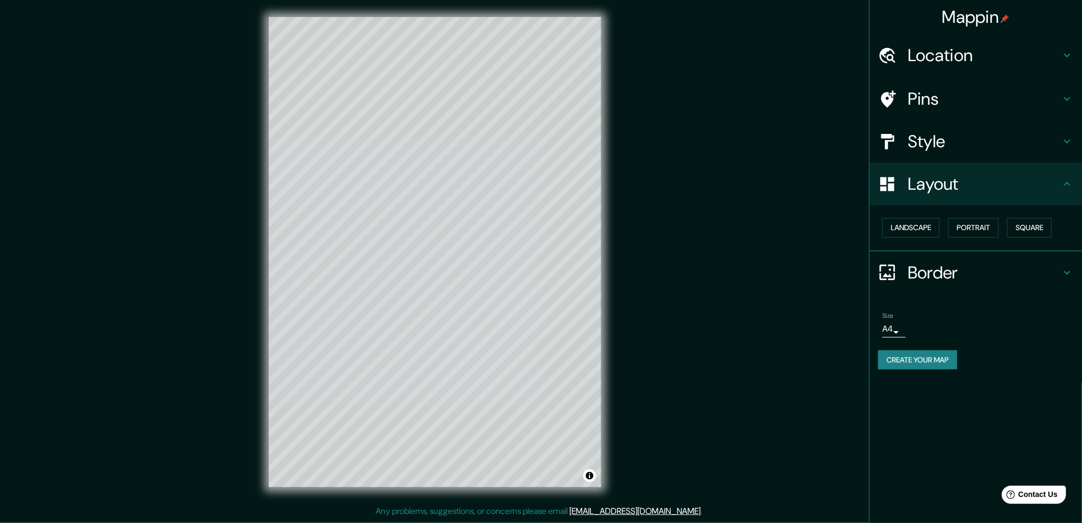
click at [930, 358] on button "Create your map" at bounding box center [917, 360] width 79 height 20
